Goal: Transaction & Acquisition: Book appointment/travel/reservation

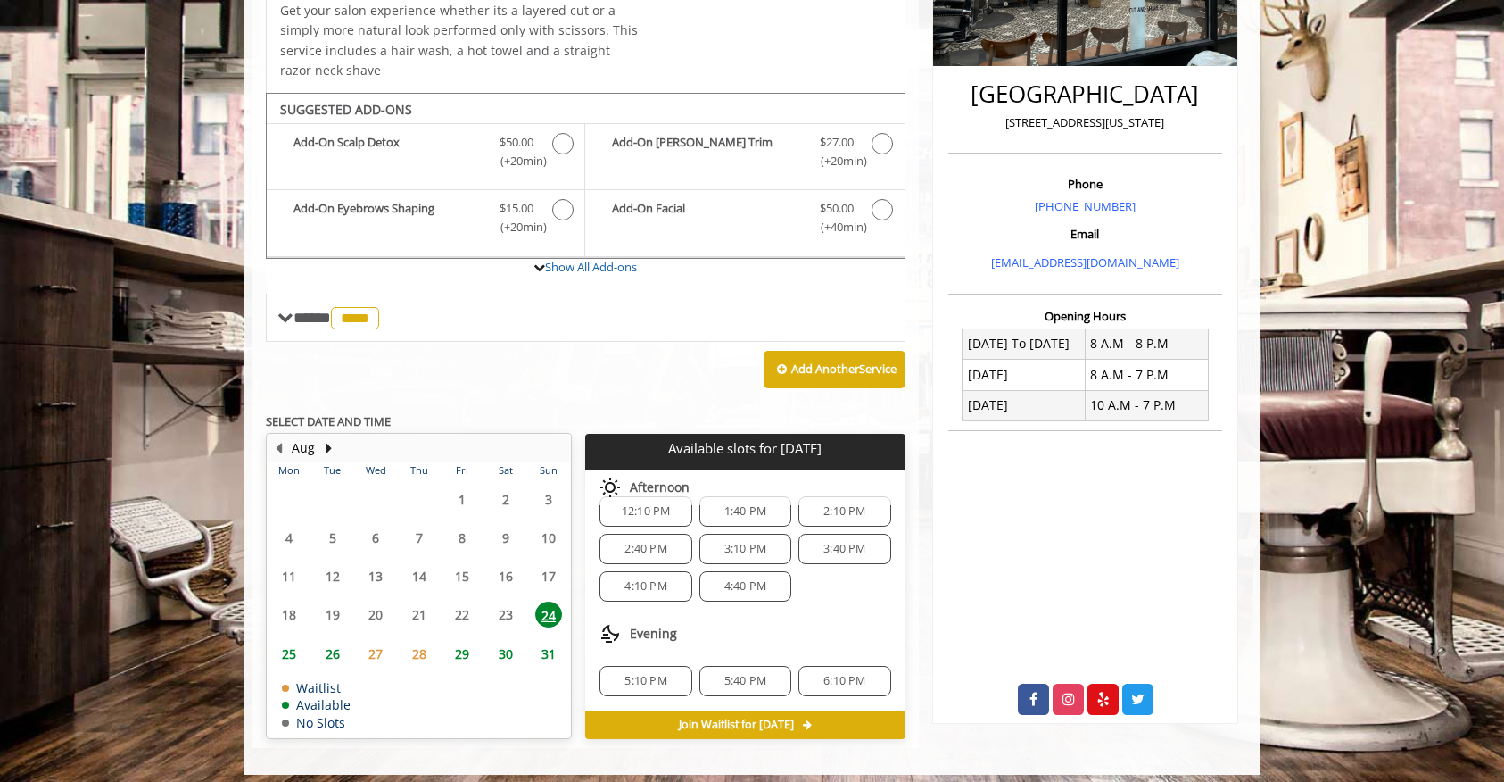
scroll to position [23, 0]
click at [334, 653] on span "26" at bounding box center [332, 654] width 27 height 26
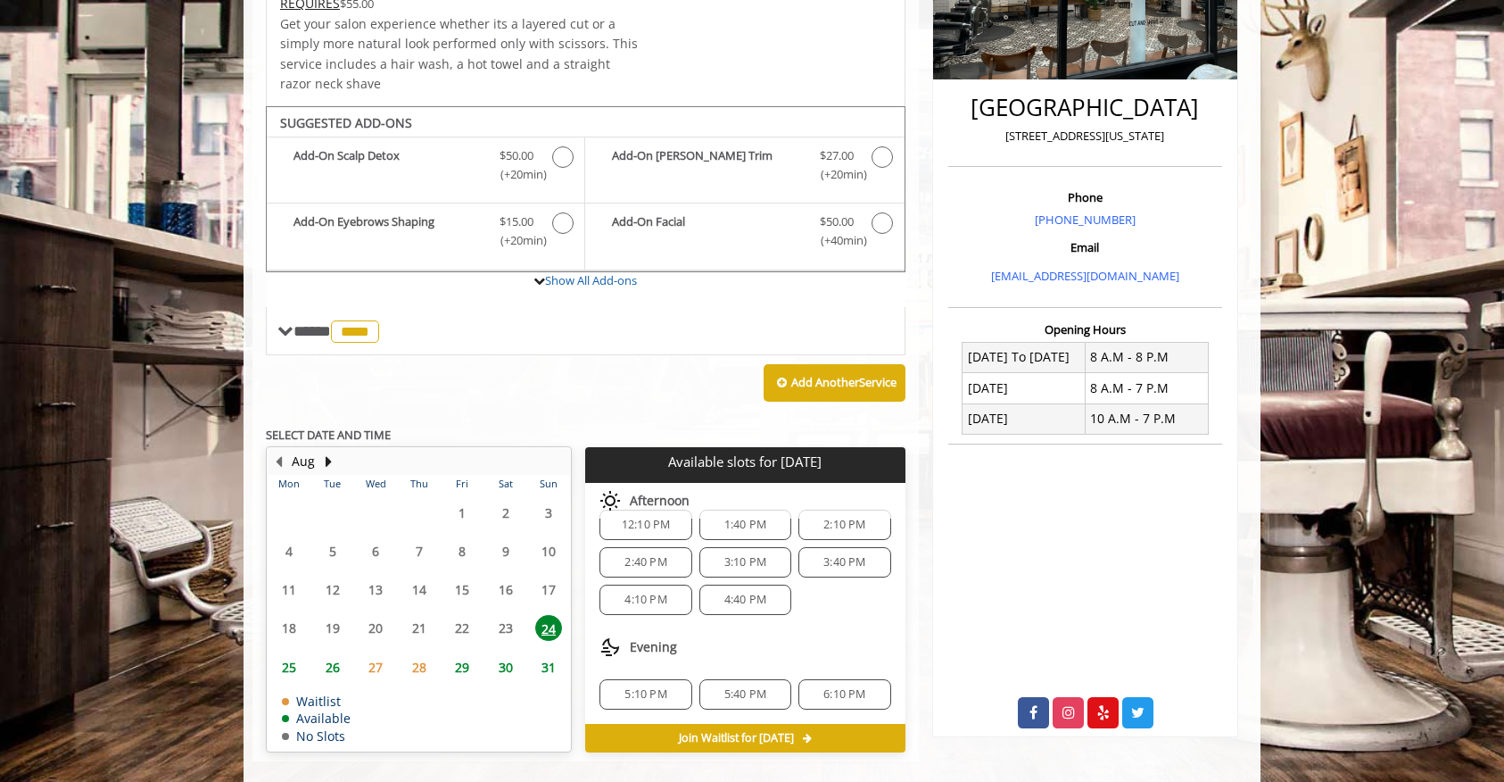
scroll to position [0, 0]
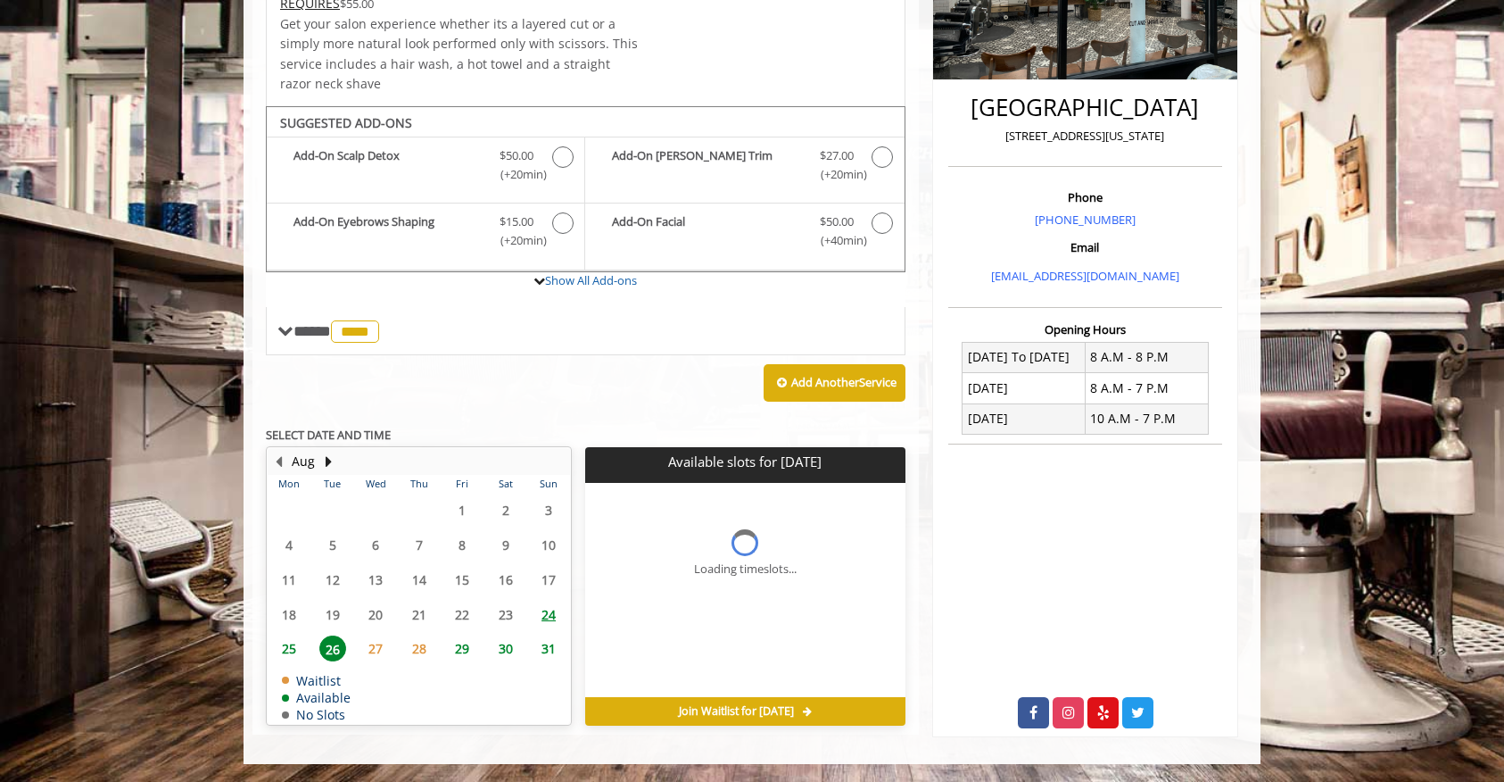
click at [285, 657] on span "25" at bounding box center [289, 648] width 27 height 26
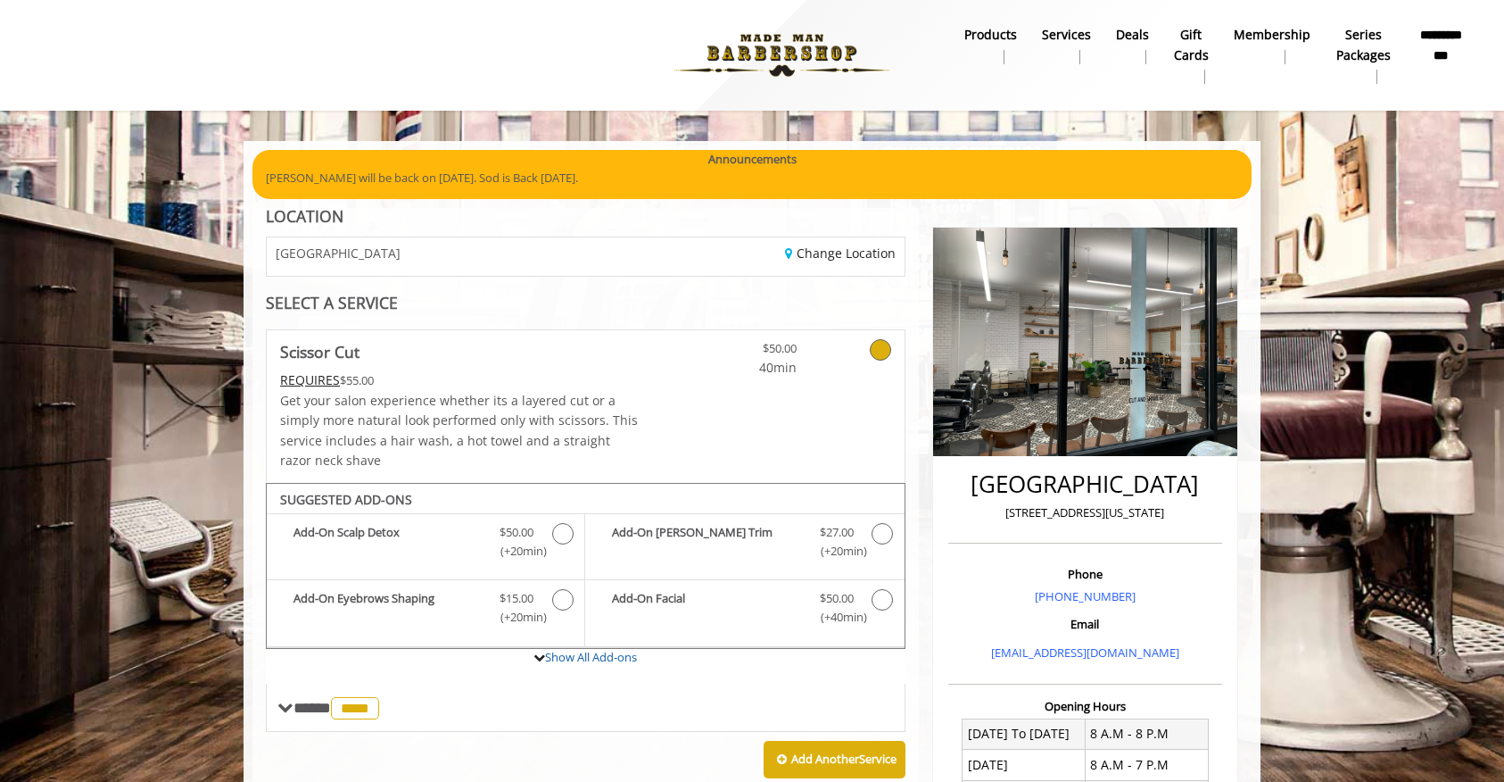
click at [1365, 39] on b "Series packages" at bounding box center [1363, 45] width 55 height 40
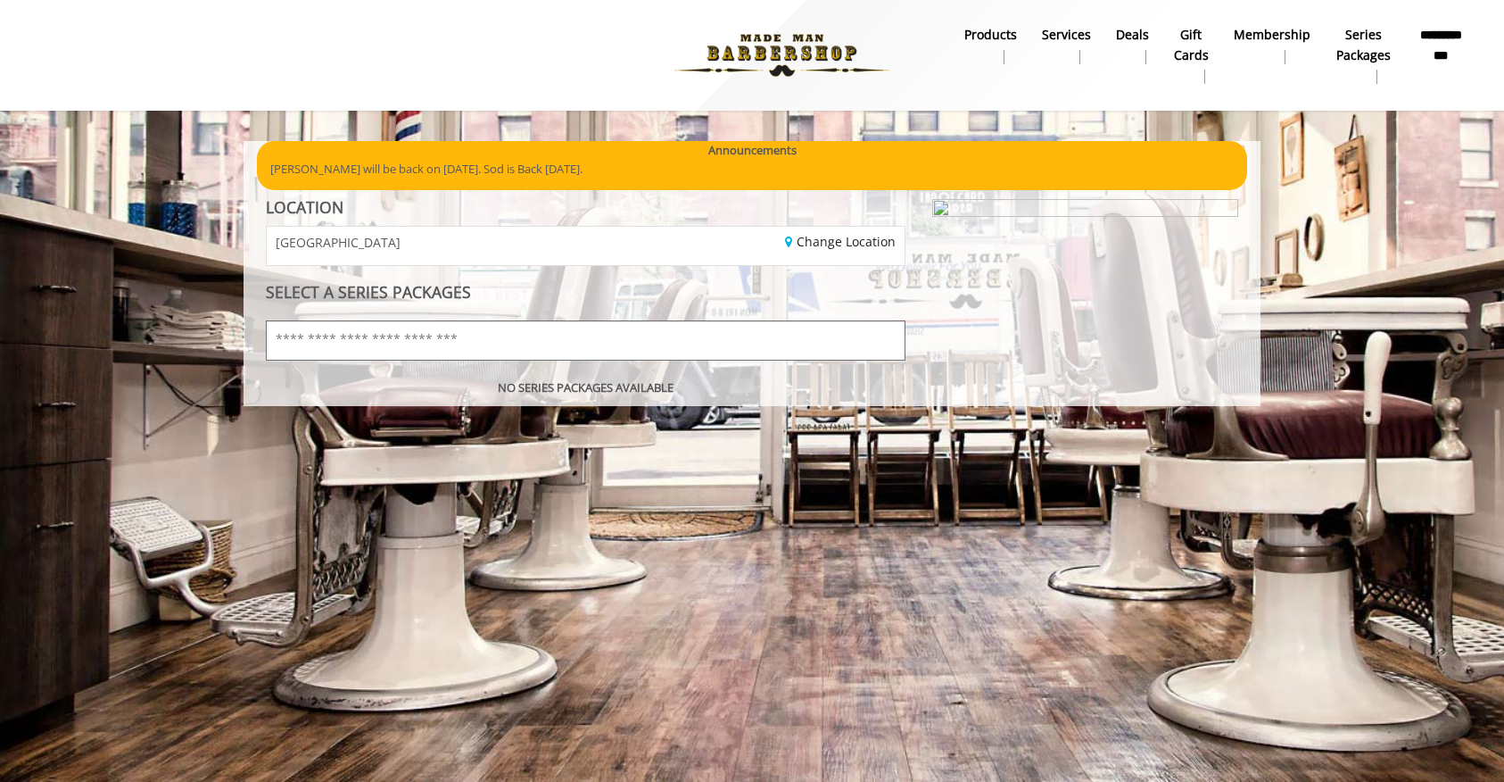
click at [840, 348] on input "text" at bounding box center [586, 340] width 640 height 40
click at [1290, 30] on b "Membership" at bounding box center [1272, 35] width 77 height 20
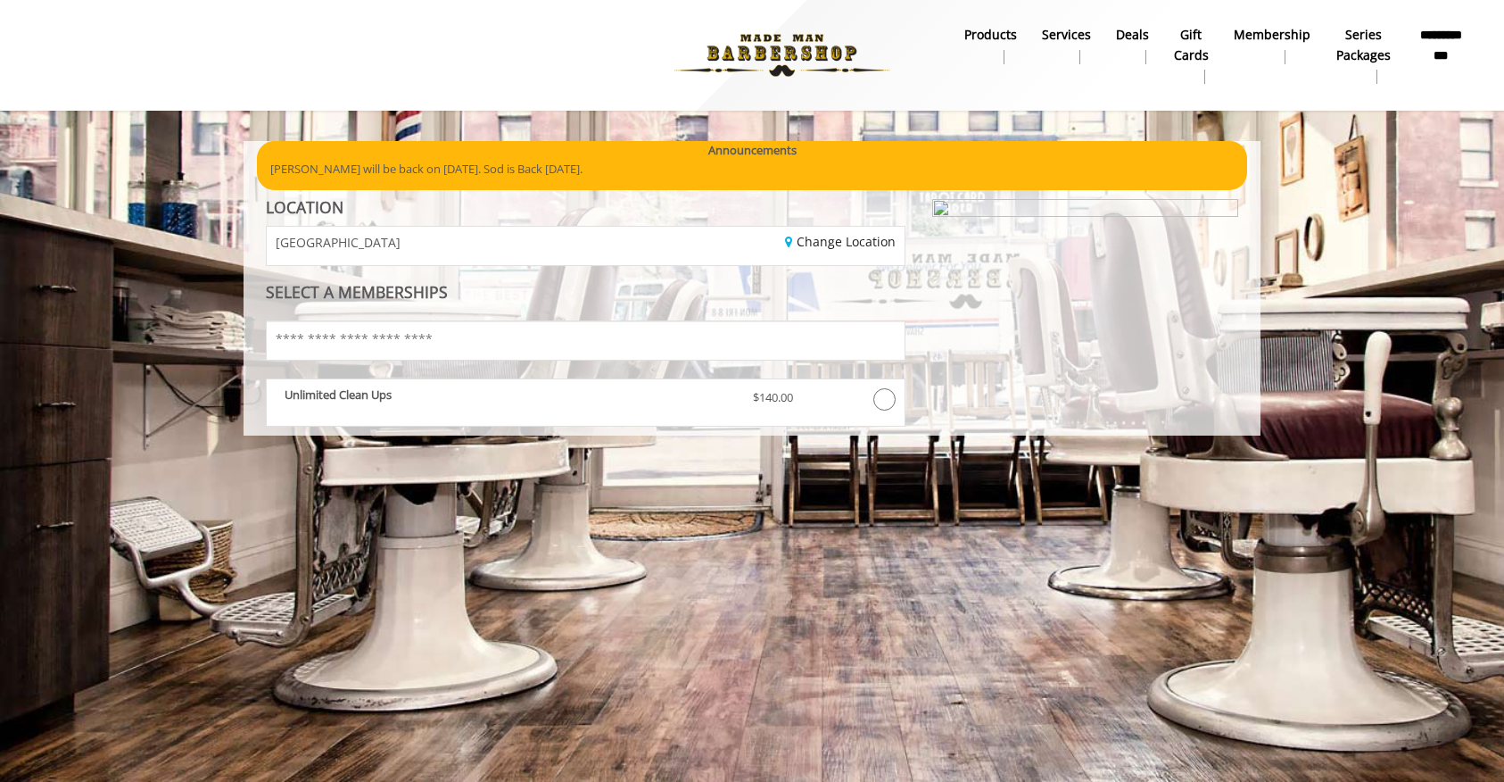
click at [997, 31] on b "products" at bounding box center [990, 35] width 53 height 20
